Goal: Transaction & Acquisition: Book appointment/travel/reservation

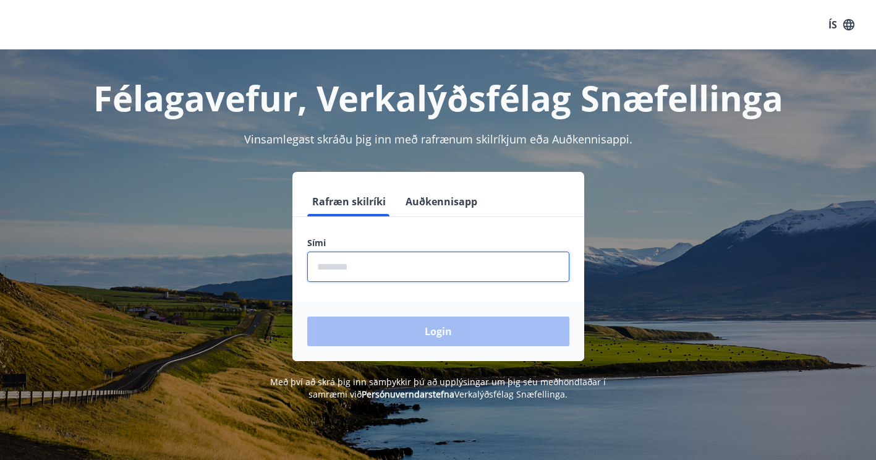
click at [432, 271] on input "phone" at bounding box center [438, 266] width 262 height 30
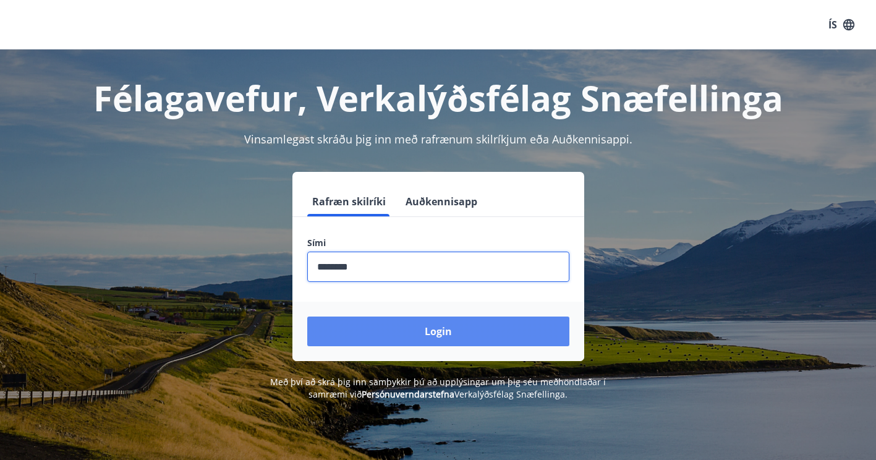
type input "********"
click at [435, 337] on button "Login" at bounding box center [438, 331] width 262 height 30
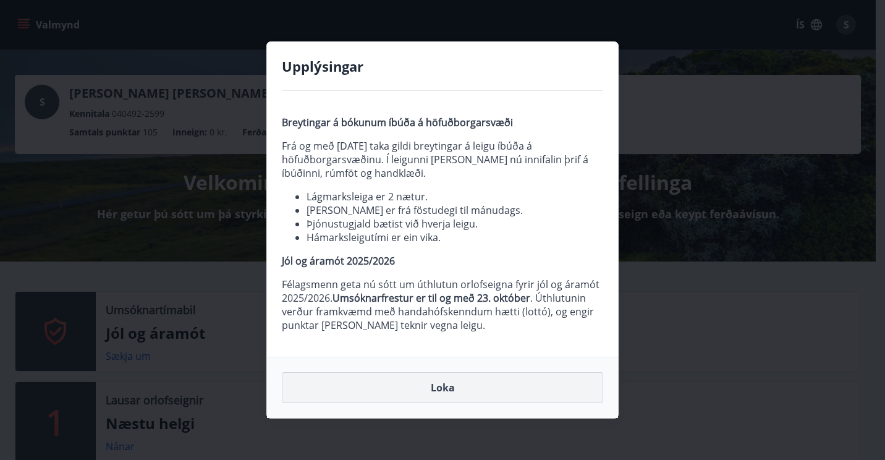
click at [447, 386] on button "Loka" at bounding box center [442, 387] width 321 height 31
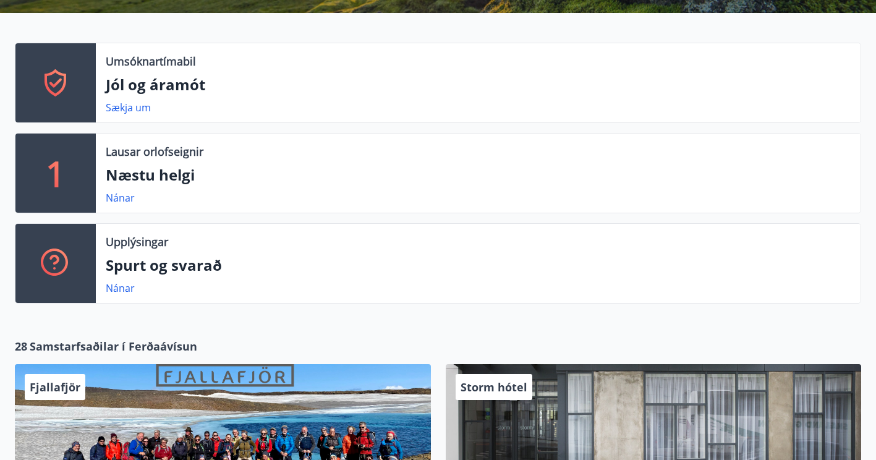
scroll to position [247, 0]
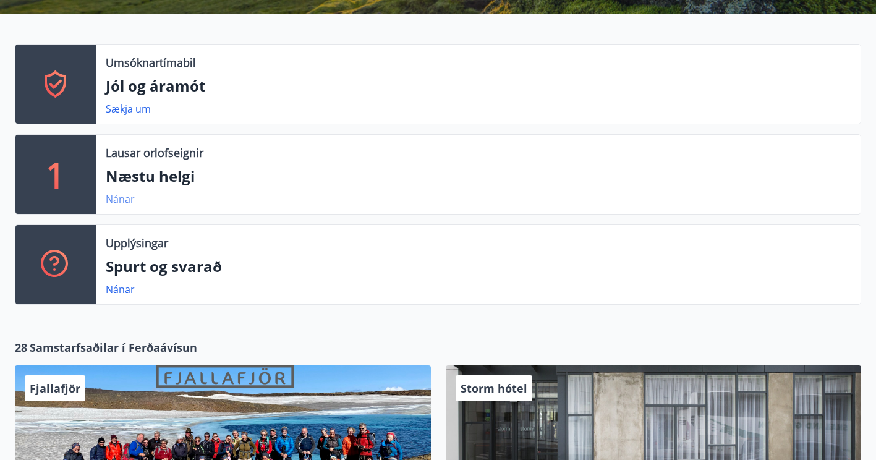
click at [120, 197] on link "Nánar" at bounding box center [120, 199] width 29 height 14
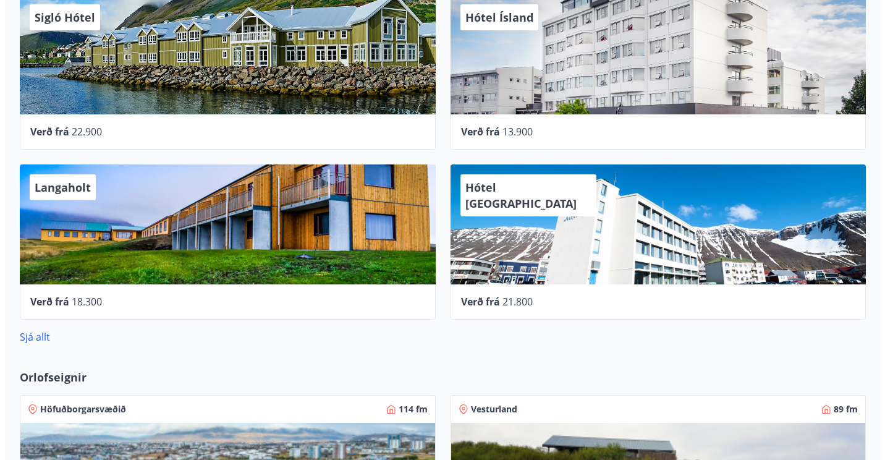
scroll to position [494, 0]
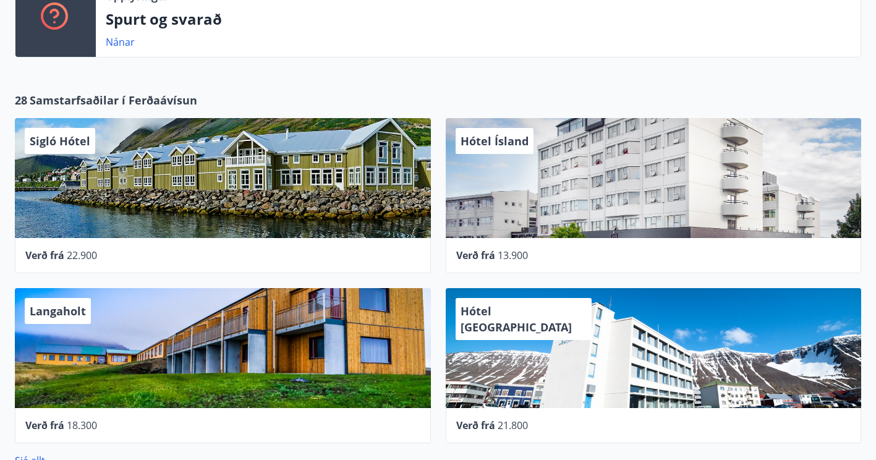
click at [542, 201] on div "Hótel Ísland" at bounding box center [654, 178] width 416 height 120
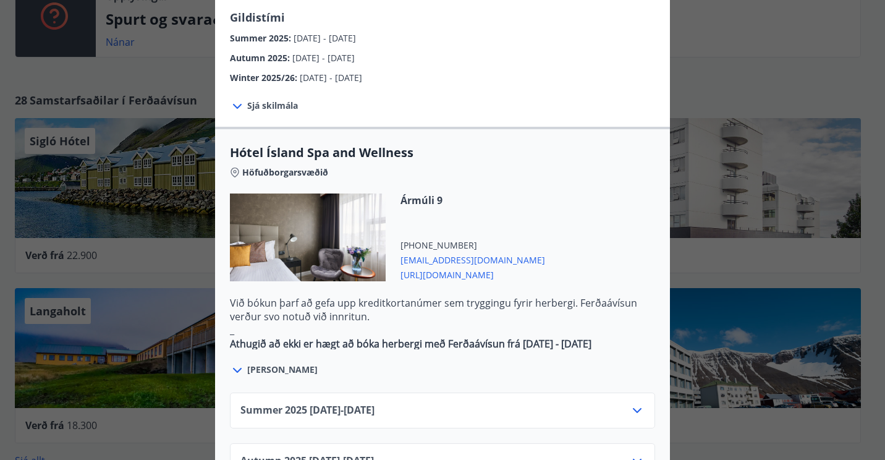
scroll to position [433, 0]
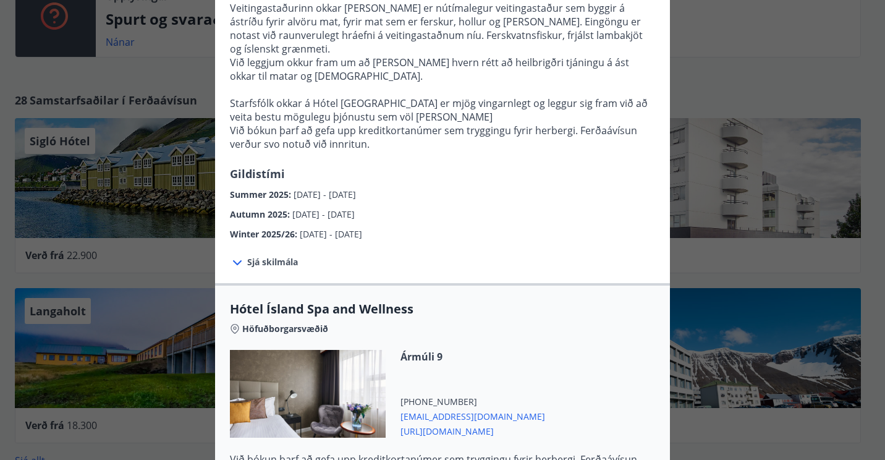
click at [457, 423] on span "[URL][DOMAIN_NAME]" at bounding box center [472, 430] width 145 height 15
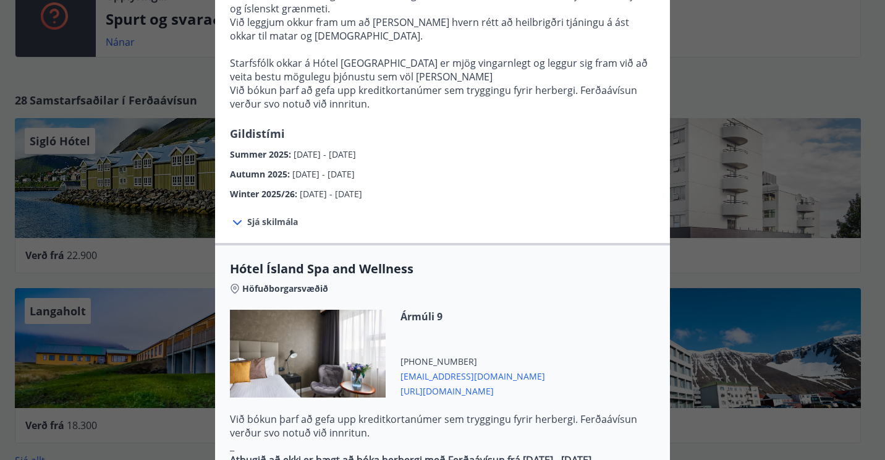
scroll to position [494, 0]
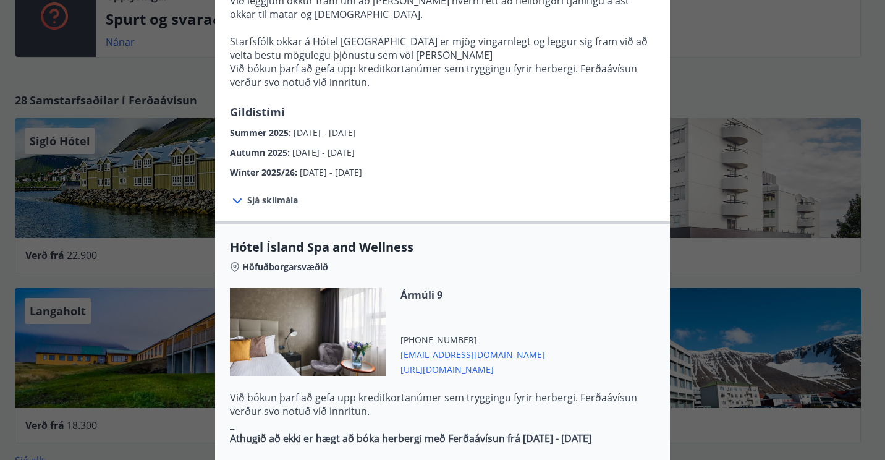
click at [170, 278] on div "Hótel Ísland Sendu skilaboð til að panta herbergi [EMAIL_ADDRESS][DOMAIN_NAME] …" at bounding box center [442, 230] width 885 height 460
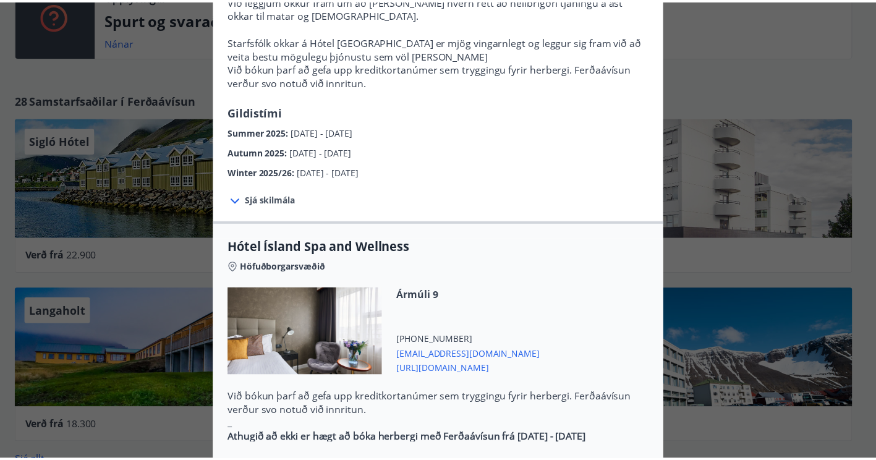
scroll to position [0, 0]
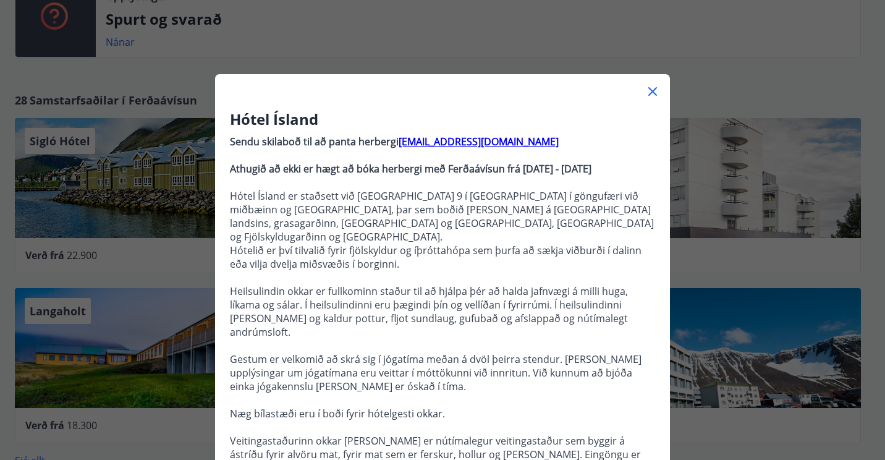
click at [645, 91] on icon at bounding box center [652, 91] width 15 height 15
